Goal: Task Accomplishment & Management: Complete application form

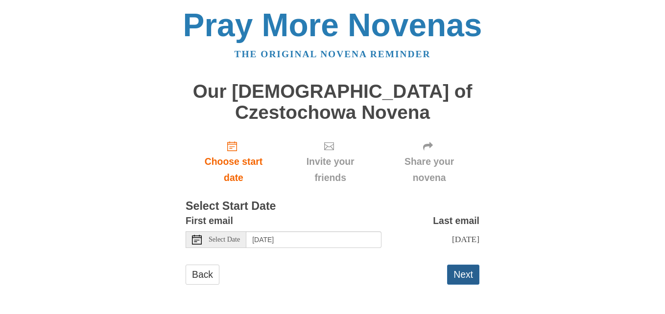
click at [462, 272] on button "Next" at bounding box center [463, 275] width 32 height 20
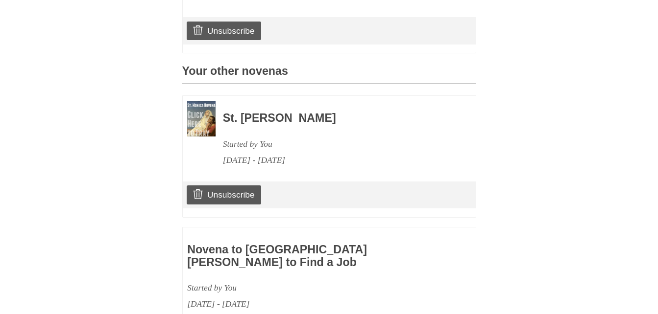
scroll to position [390, 0]
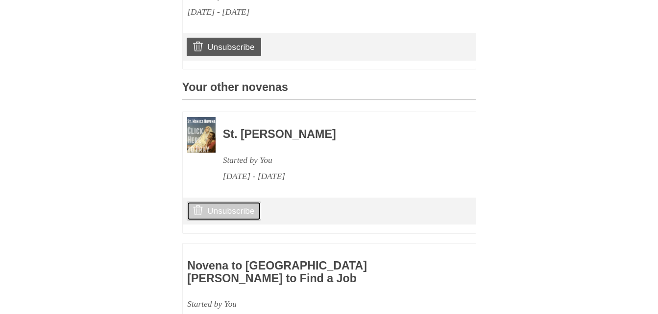
click at [244, 214] on link "Unsubscribe" at bounding box center [224, 211] width 74 height 19
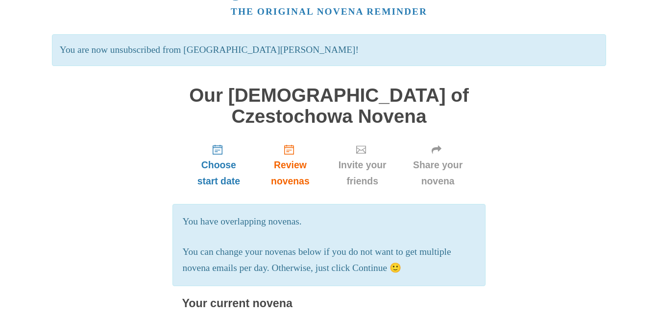
scroll to position [98, 0]
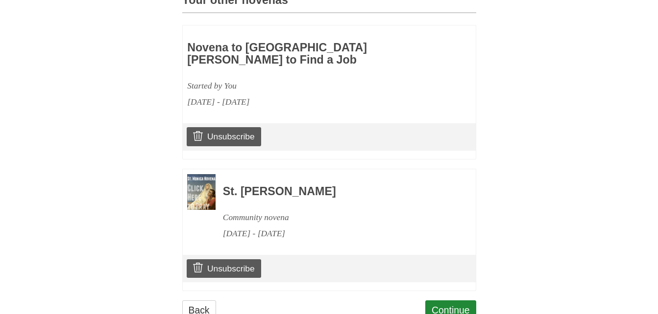
scroll to position [549, 0]
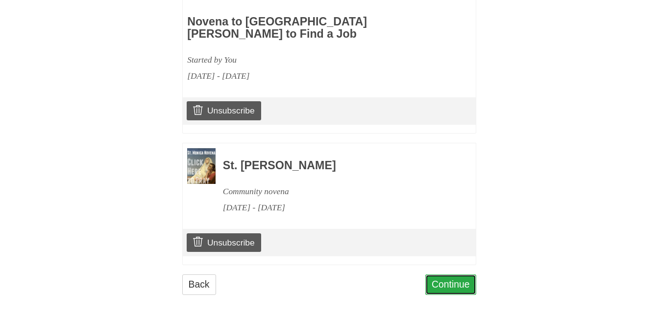
click at [452, 275] on link "Continue" at bounding box center [450, 285] width 51 height 20
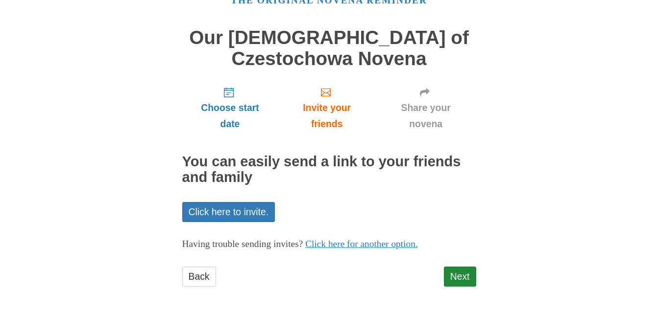
scroll to position [55, 0]
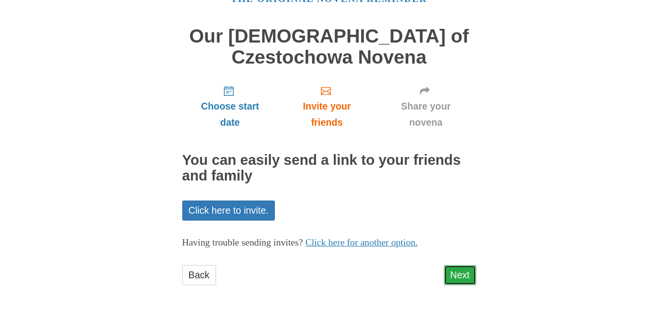
click at [465, 274] on link "Next" at bounding box center [460, 275] width 32 height 20
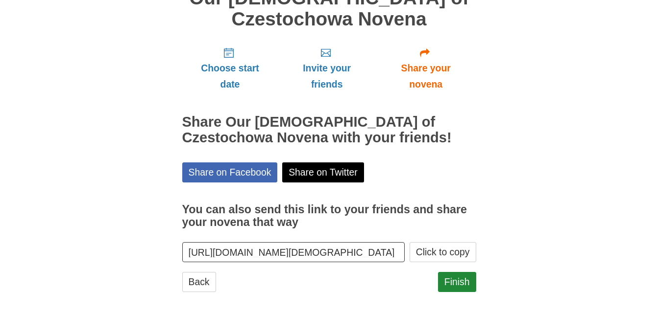
scroll to position [100, 0]
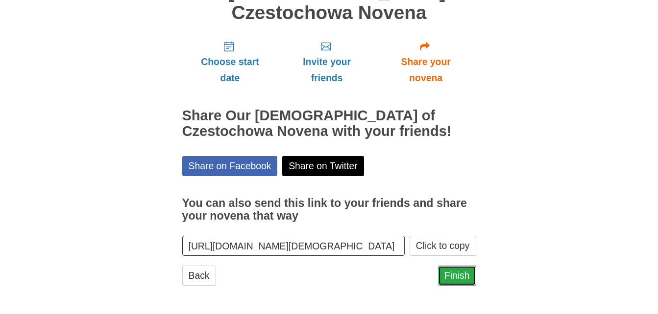
click at [460, 277] on link "Finish" at bounding box center [457, 276] width 38 height 20
